Goal: Transaction & Acquisition: Purchase product/service

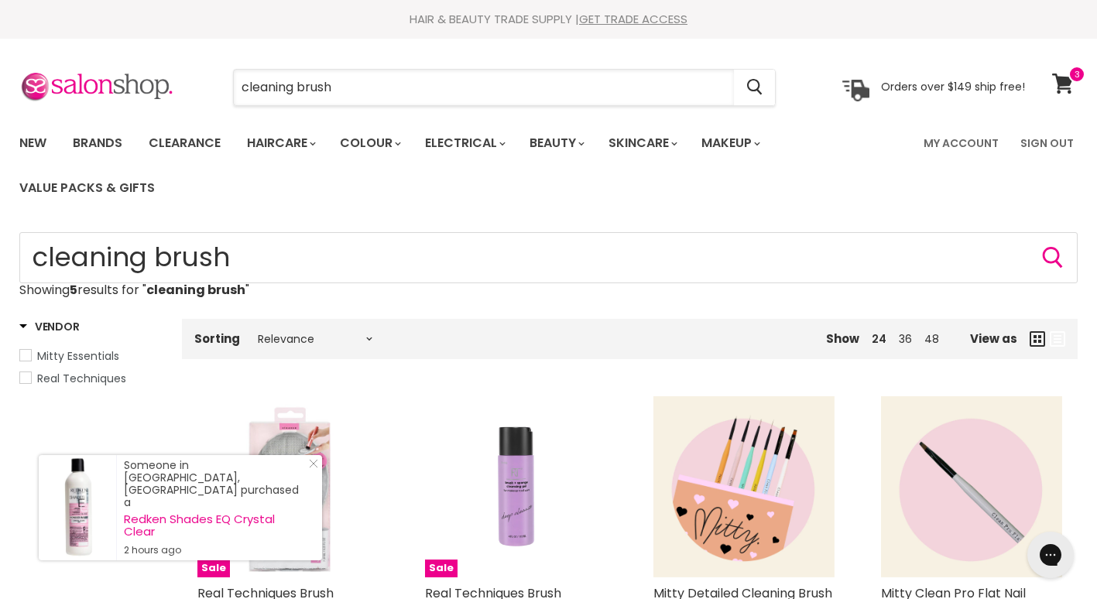
drag, startPoint x: 341, startPoint y: 87, endPoint x: 123, endPoint y: 108, distance: 218.7
click at [123, 108] on section "Menu cleaning brush Cancel" at bounding box center [548, 80] width 1097 height 82
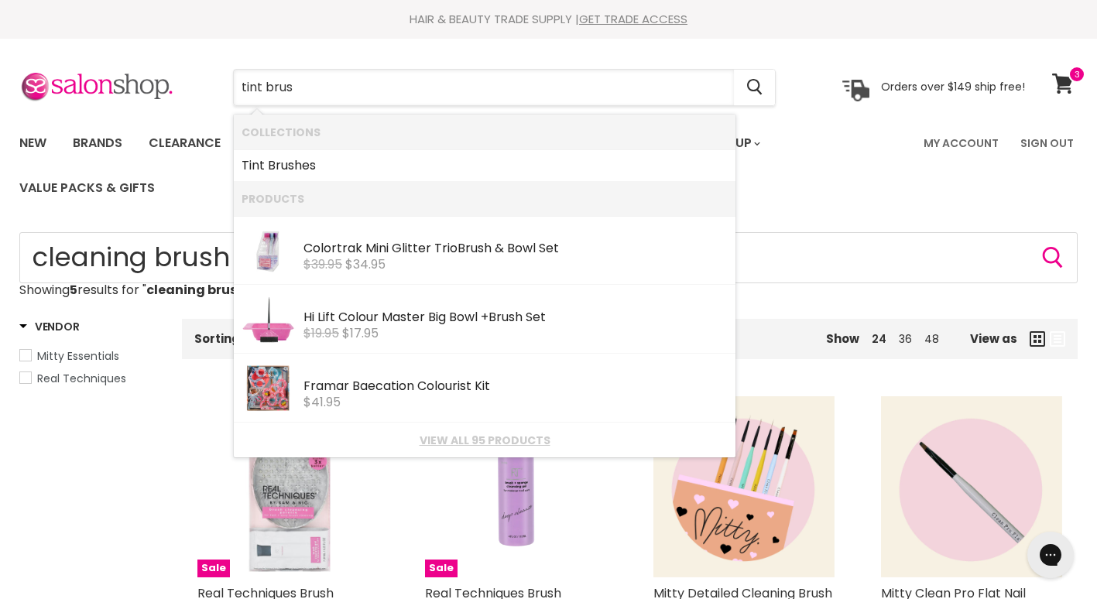
type input "tint brush"
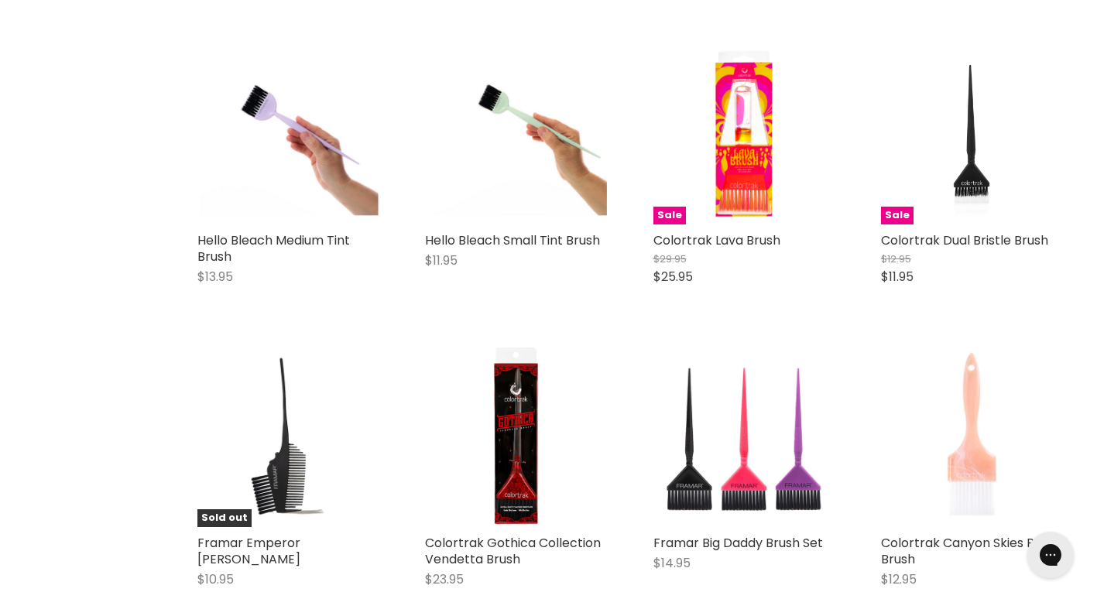
scroll to position [674, 0]
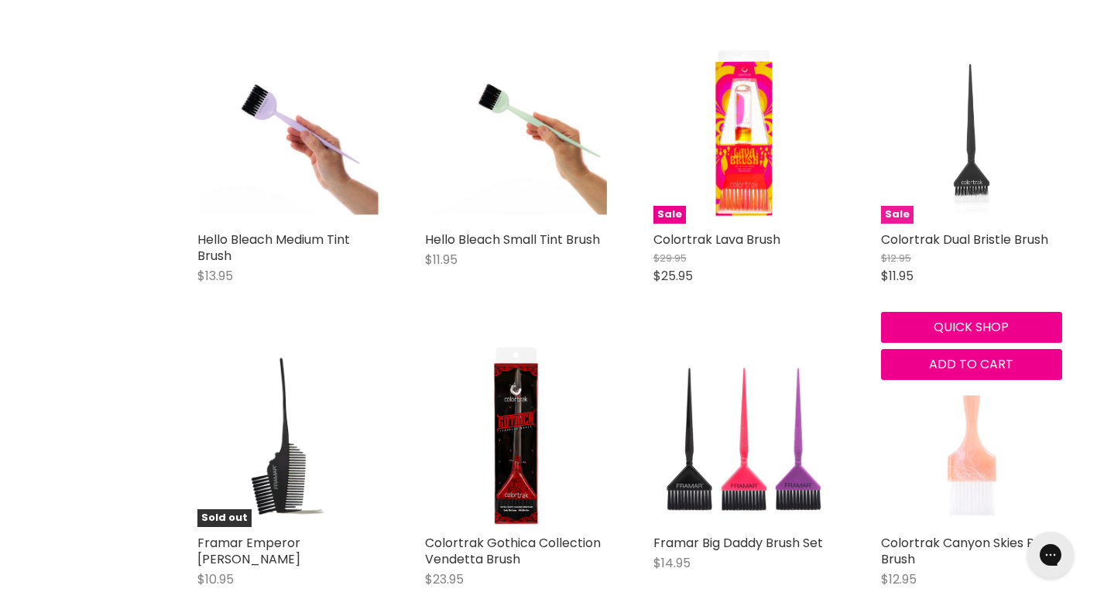
click at [962, 200] on img "Main content" at bounding box center [971, 132] width 121 height 181
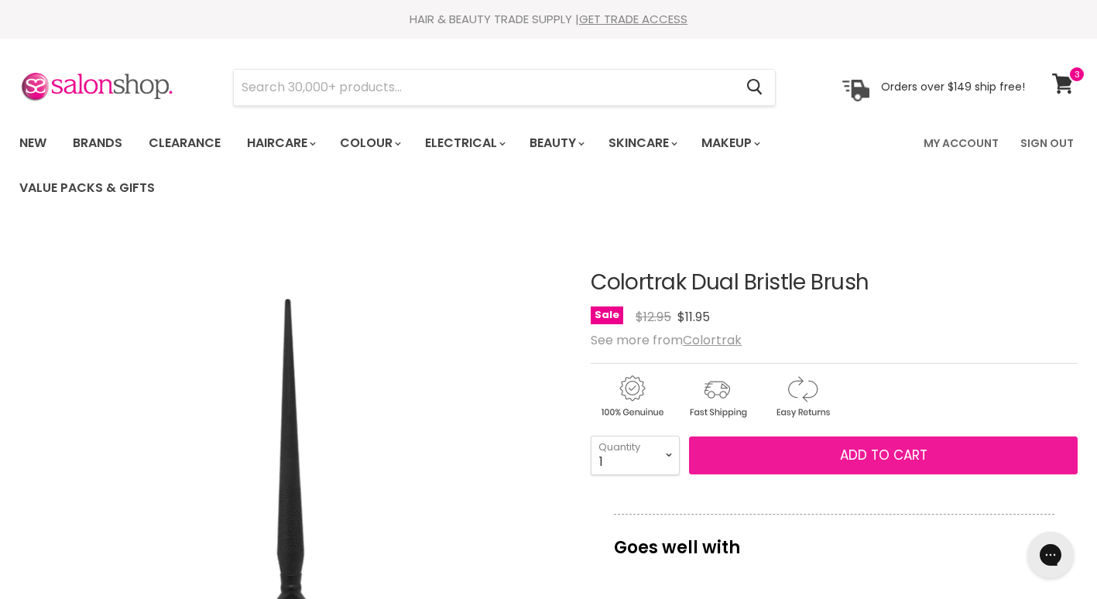
click at [832, 461] on button "Add to cart" at bounding box center [883, 456] width 389 height 39
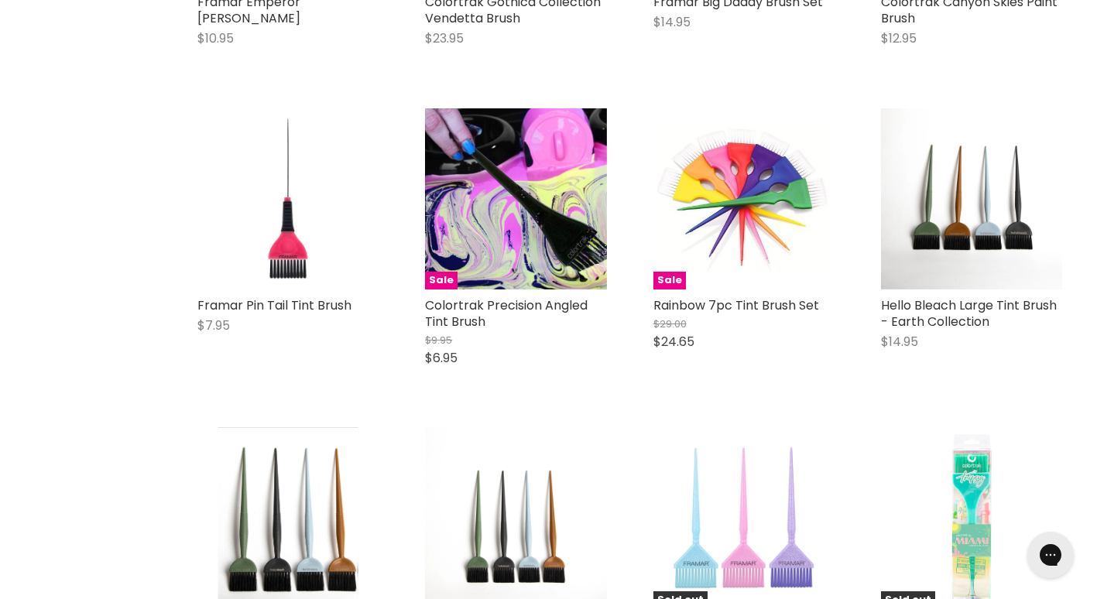
scroll to position [1215, 0]
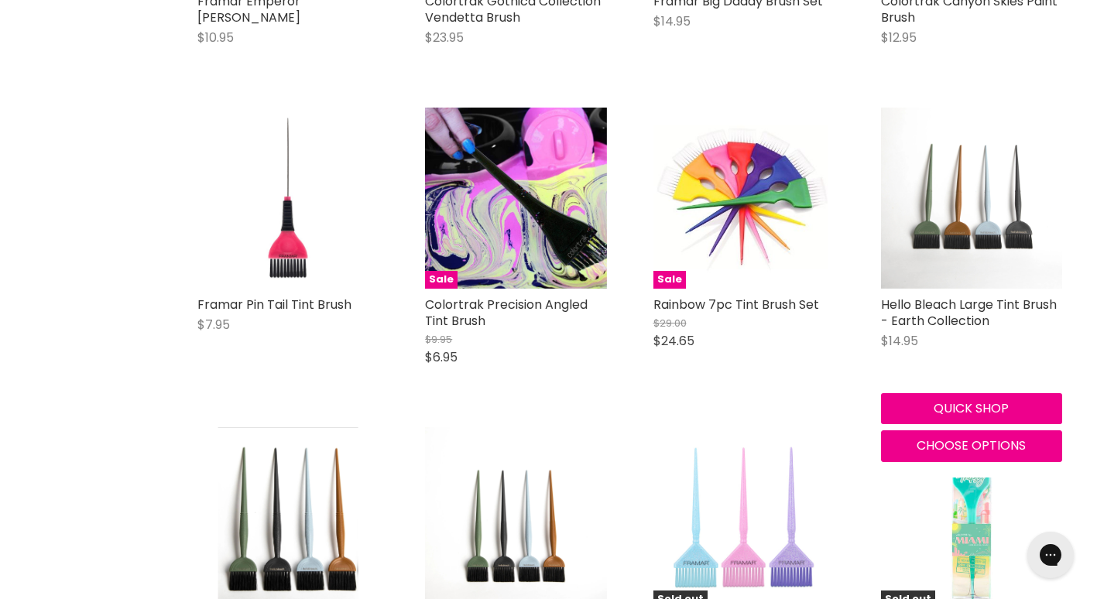
click at [991, 241] on img "Main content" at bounding box center [971, 198] width 181 height 181
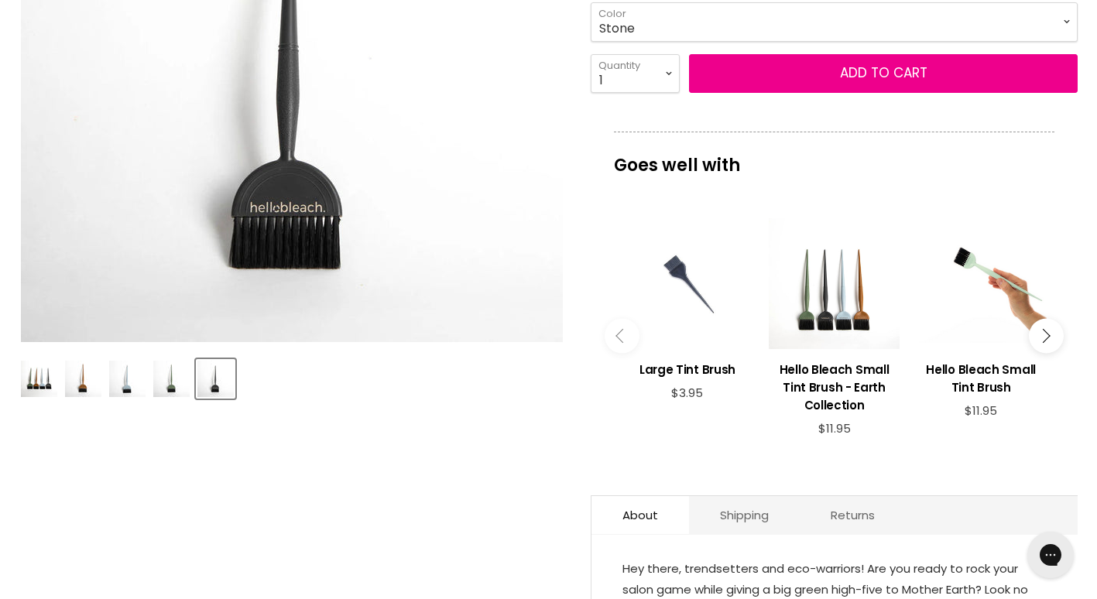
scroll to position [434, 0]
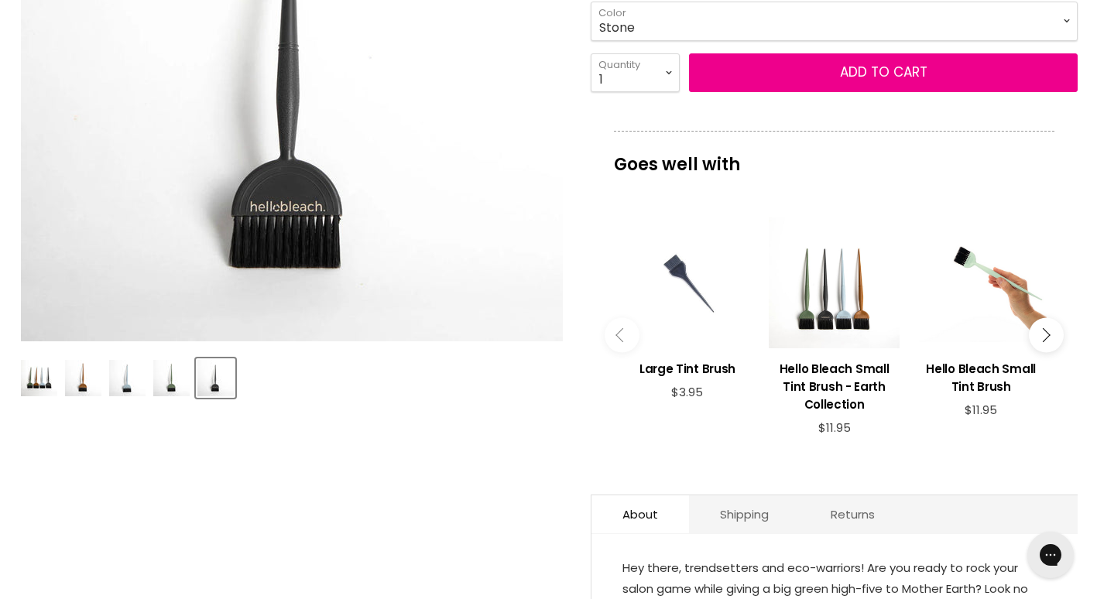
click at [91, 386] on img "Product thumbnails" at bounding box center [83, 378] width 36 height 36
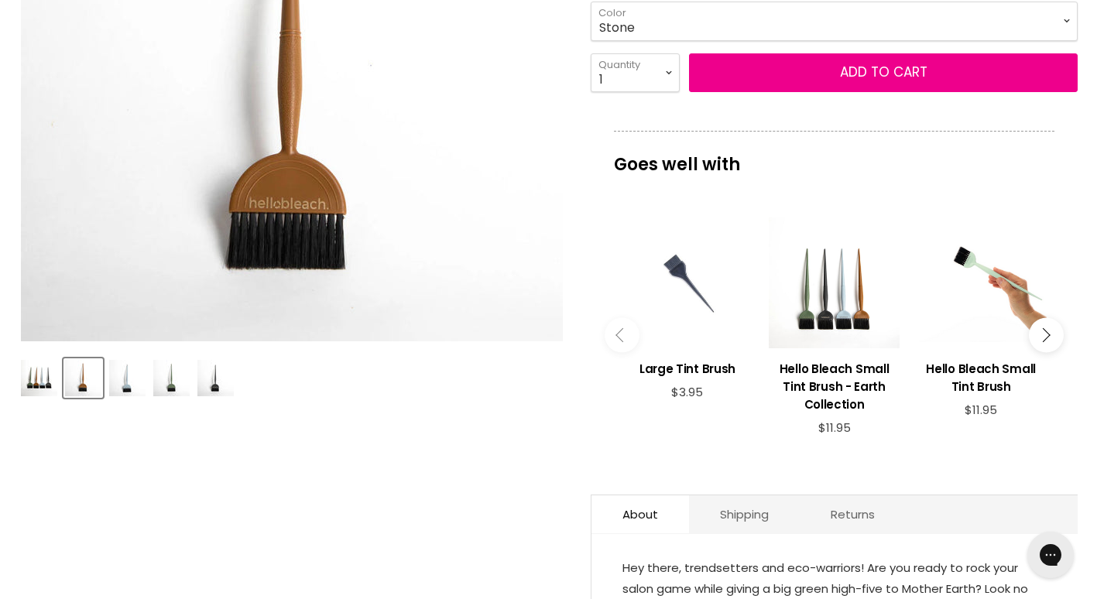
click at [145, 386] on img "Product thumbnails" at bounding box center [127, 378] width 36 height 36
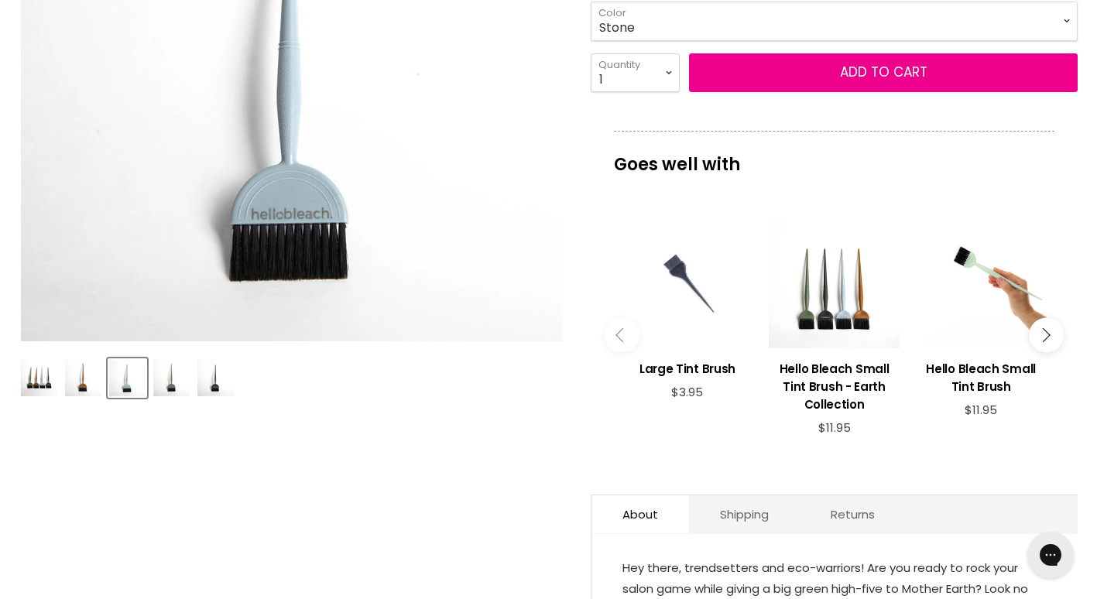
click at [163, 386] on img "Product thumbnails" at bounding box center [171, 378] width 36 height 36
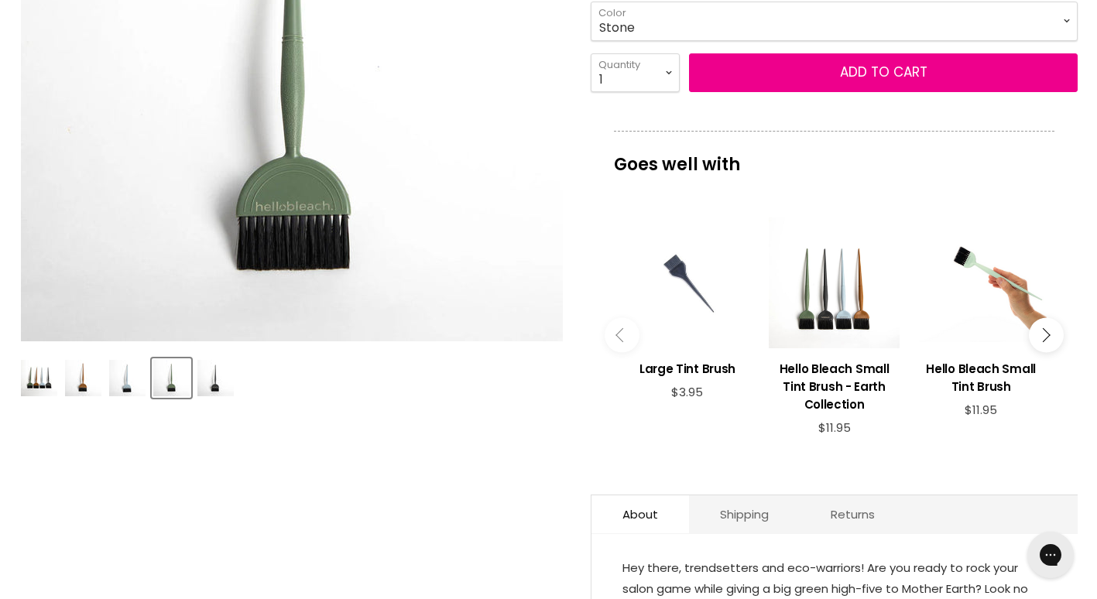
click at [218, 378] on img "Product thumbnails" at bounding box center [215, 378] width 36 height 36
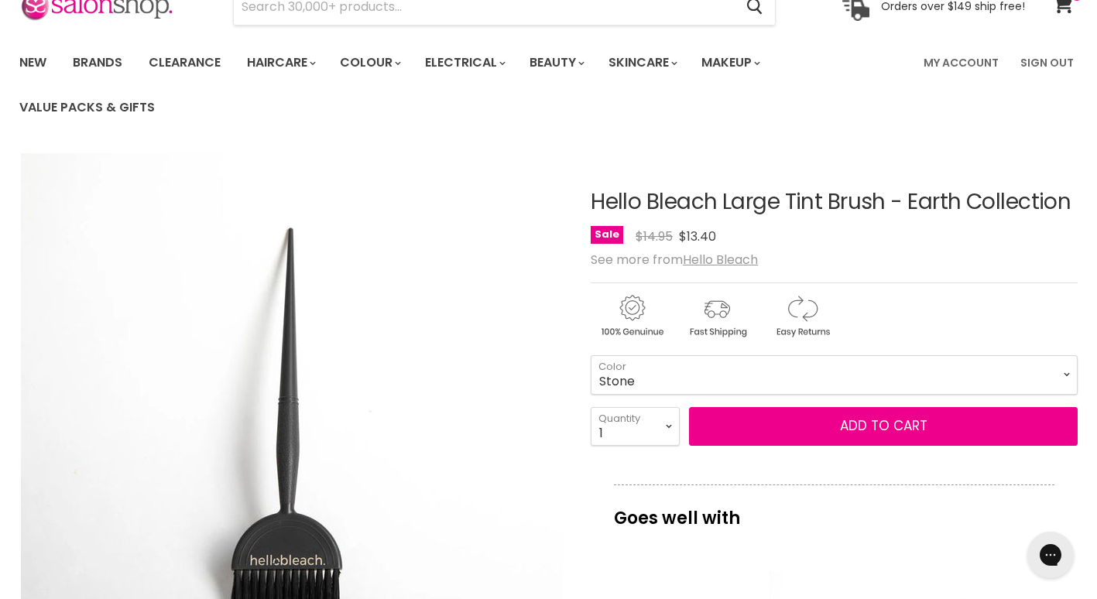
scroll to position [0, 0]
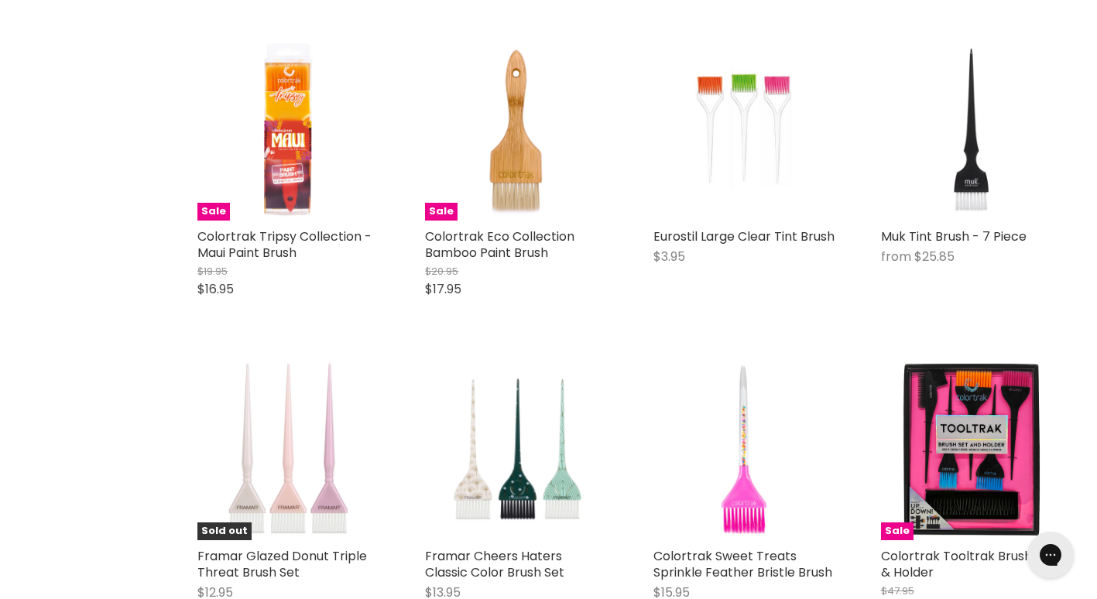
scroll to position [1913, 0]
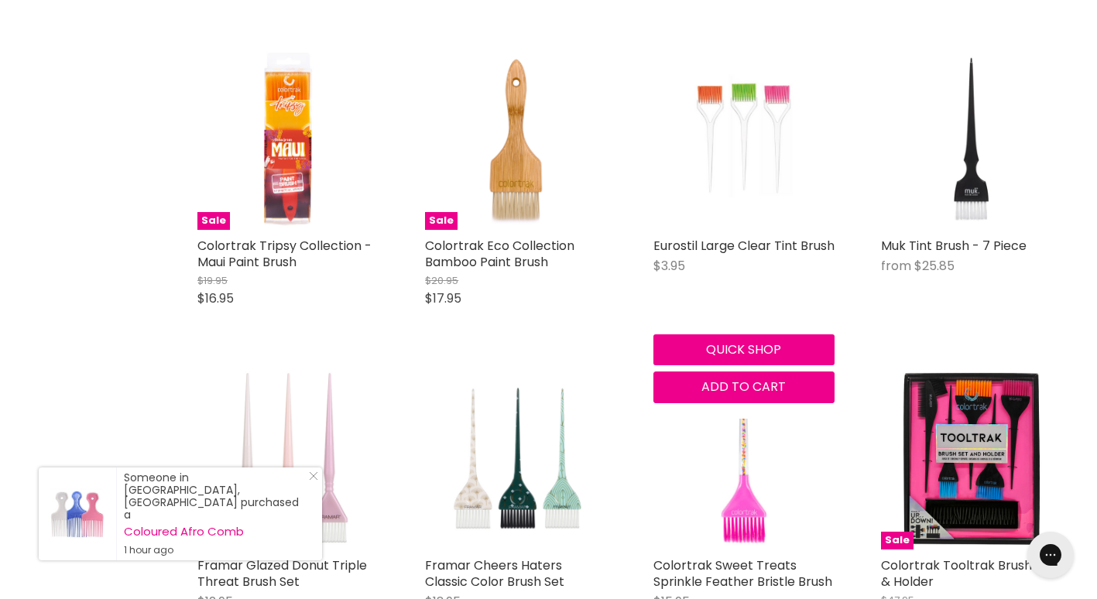
click at [733, 94] on img "Main content" at bounding box center [744, 139] width 181 height 181
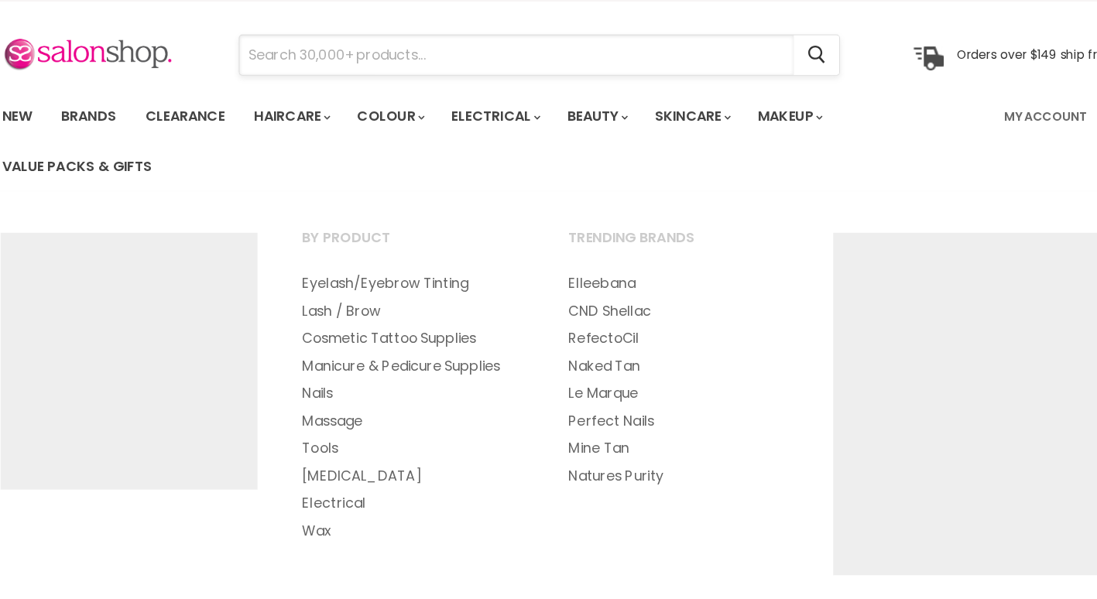
click at [538, 91] on input "Search" at bounding box center [484, 88] width 500 height 36
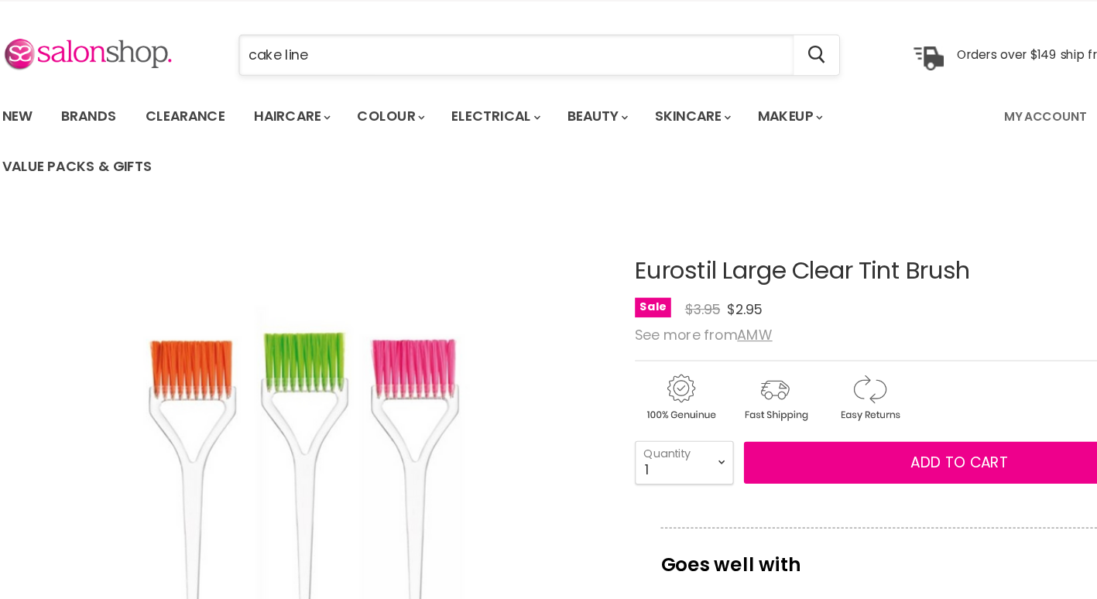
type input "cake liner"
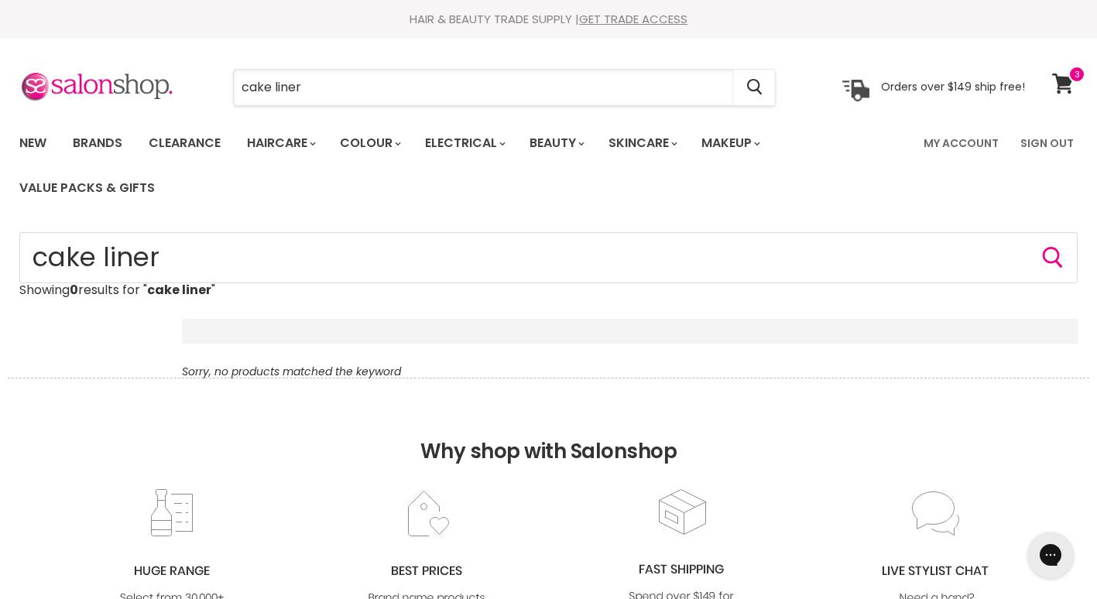
drag, startPoint x: 339, startPoint y: 96, endPoint x: 15, endPoint y: 34, distance: 329.5
click at [15, 34] on header "Skip to content HAIR & BEAUTY TRADE SUPPLY | GET TRADE ACCESS HAIR & BEAUTY TRA…" at bounding box center [548, 105] width 1097 height 211
type input "k"
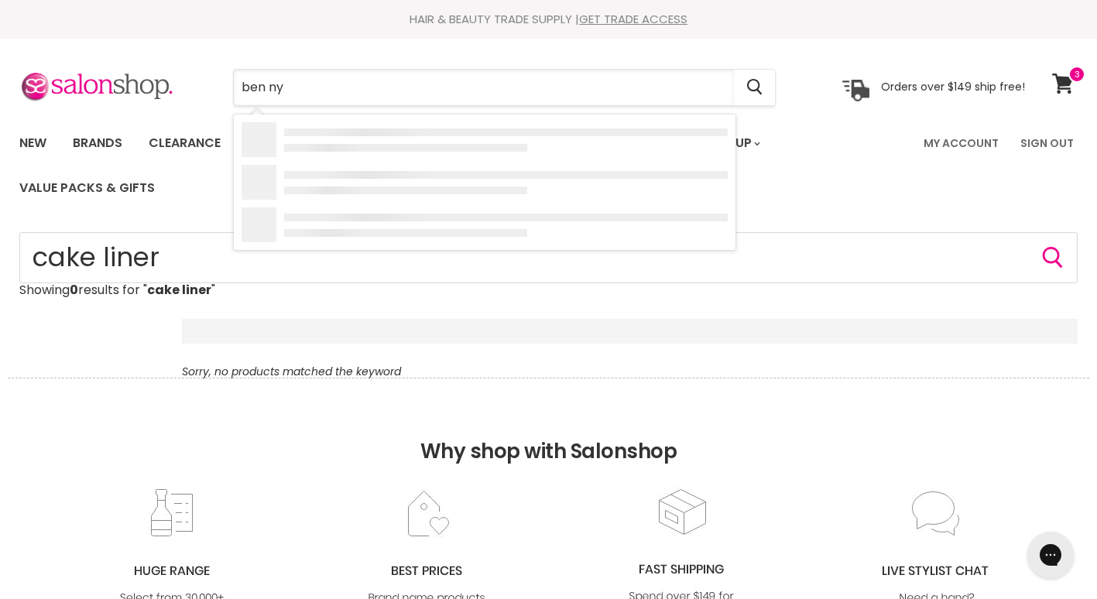
type input "[PERSON_NAME]"
